Goal: Find specific page/section: Find specific page/section

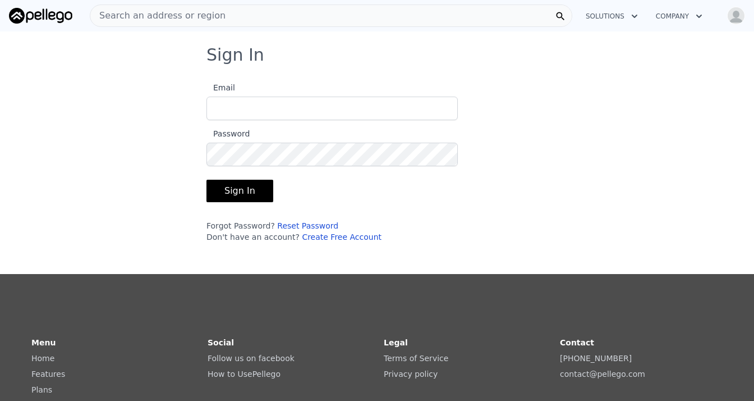
type input "[EMAIL_ADDRESS][DOMAIN_NAME]"
click at [237, 189] on button "Sign In" at bounding box center [240, 191] width 67 height 22
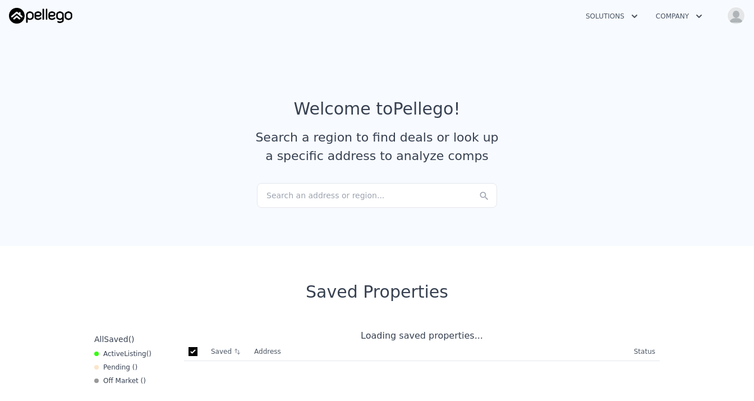
checkbox input "true"
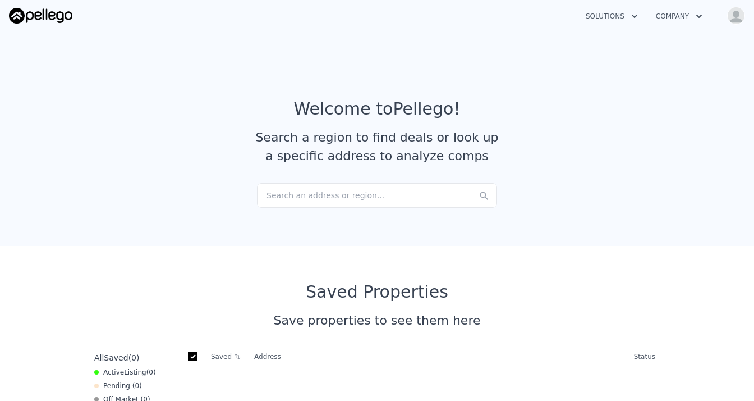
drag, startPoint x: 280, startPoint y: 200, endPoint x: 272, endPoint y: 198, distance: 8.7
click at [272, 198] on div "Search an address or region..." at bounding box center [377, 195] width 240 height 25
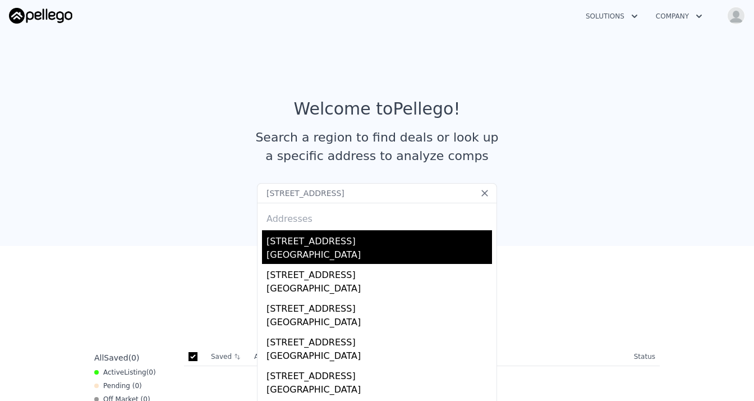
type input "[STREET_ADDRESS]"
click at [311, 251] on div "[GEOGRAPHIC_DATA]" at bounding box center [380, 256] width 226 height 16
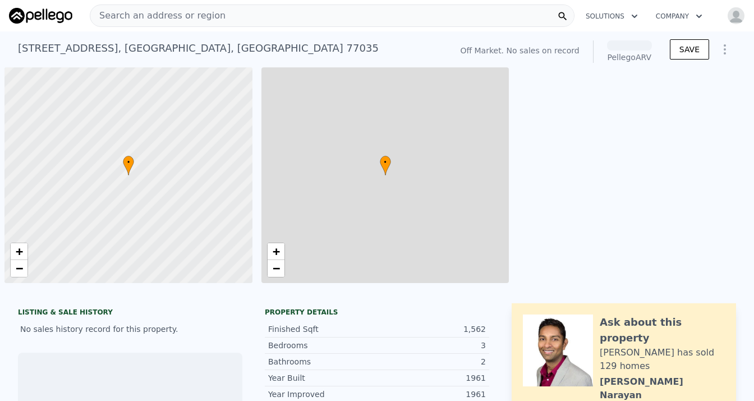
scroll to position [0, 4]
